Goal: Task Accomplishment & Management: Use online tool/utility

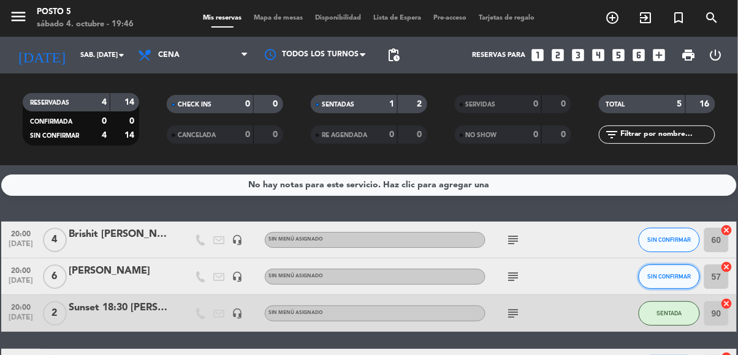
click at [679, 281] on button "SIN CONFIRMAR" at bounding box center [668, 277] width 61 height 25
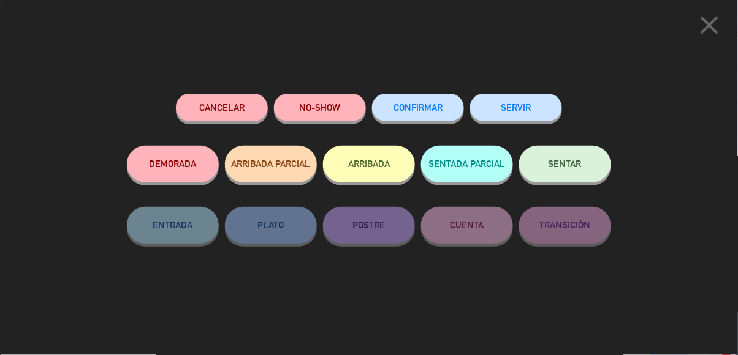
click at [532, 168] on button "SENTAR" at bounding box center [565, 164] width 92 height 37
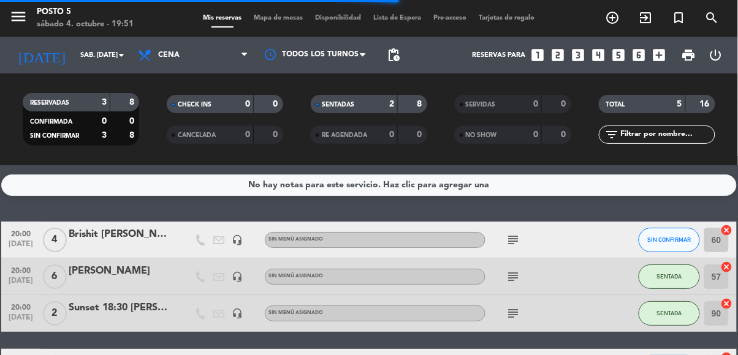
scroll to position [1, 0]
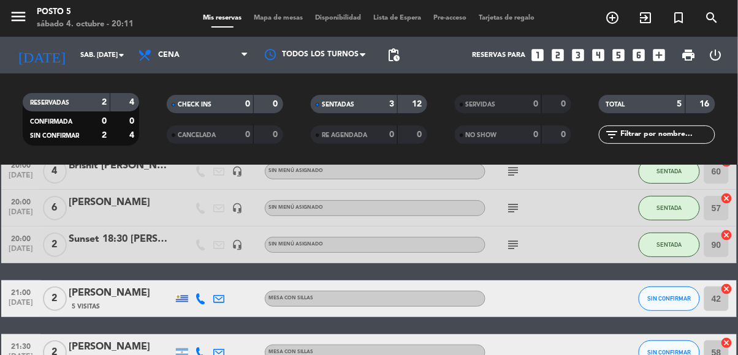
scroll to position [76, 0]
